Goal: Find specific page/section: Find specific page/section

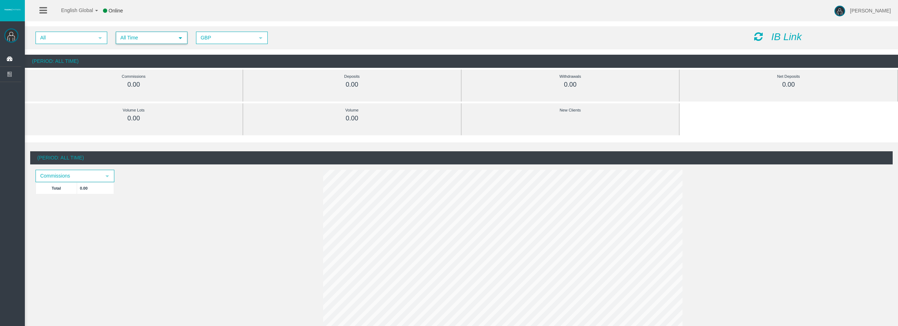
click at [138, 39] on span "All Time" at bounding box center [144, 37] width 57 height 11
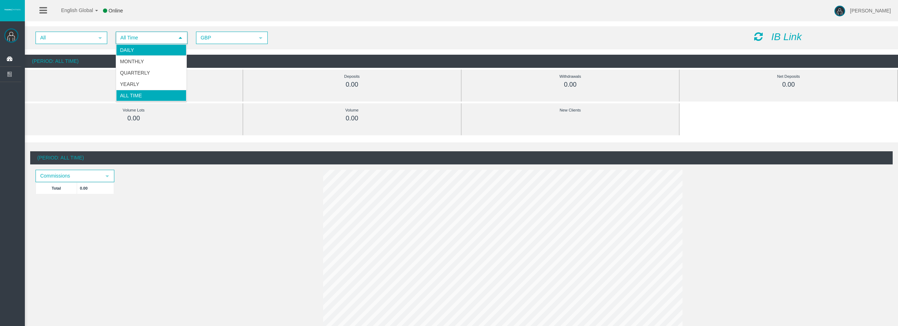
click at [141, 52] on li "Daily" at bounding box center [151, 49] width 70 height 11
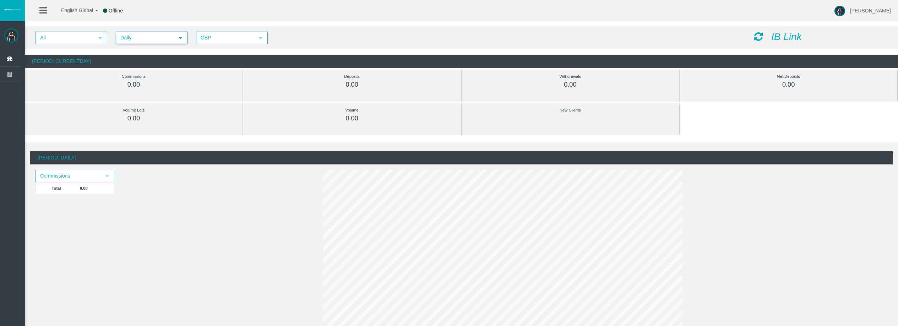
click at [757, 37] on icon at bounding box center [758, 37] width 9 height 10
drag, startPoint x: 754, startPoint y: 38, endPoint x: 764, endPoint y: 42, distance: 11.2
click at [764, 42] on div "IB Link" at bounding box center [821, 37] width 144 height 11
click at [773, 29] on div "All select Daily select 4 GBP select GBP IB Link" at bounding box center [461, 37] width 873 height 23
click at [760, 40] on icon at bounding box center [758, 37] width 9 height 10
